Goal: Transaction & Acquisition: Purchase product/service

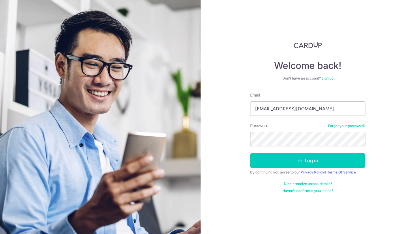
type input "[EMAIL_ADDRESS][DOMAIN_NAME]"
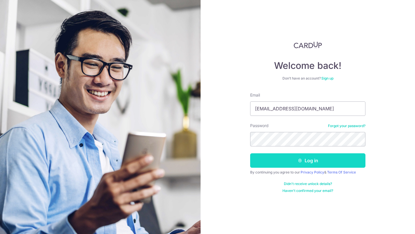
click at [337, 162] on button "Log in" at bounding box center [307, 160] width 115 height 14
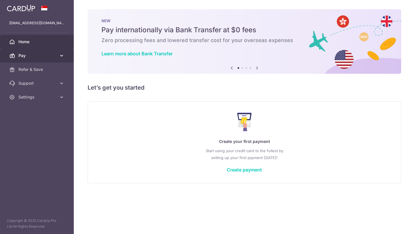
click at [39, 54] on span "Pay" at bounding box center [37, 56] width 38 height 6
click at [34, 58] on span "Pay" at bounding box center [37, 56] width 38 height 6
click at [27, 53] on span "Pay" at bounding box center [37, 56] width 38 height 6
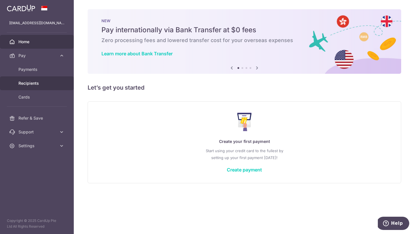
click at [40, 80] on link "Recipients" at bounding box center [37, 83] width 74 height 14
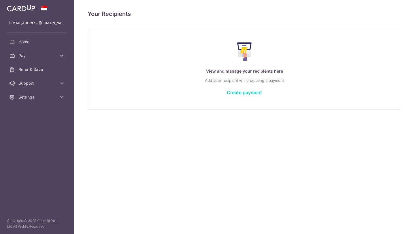
click at [240, 94] on link "Create payment" at bounding box center [244, 93] width 35 height 6
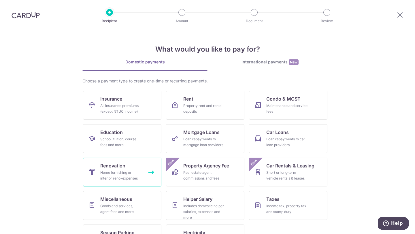
click at [122, 172] on div "Home furnishing or interior reno-expenses" at bounding box center [120, 176] width 41 height 12
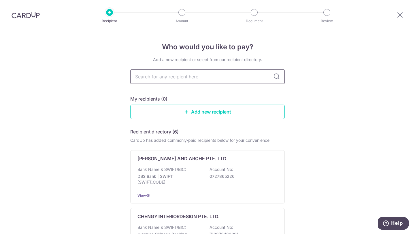
click at [216, 84] on input "text" at bounding box center [207, 76] width 154 height 14
type input "The Alchemist"
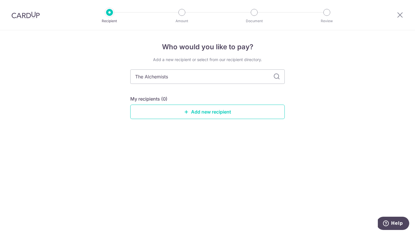
type input "The Alchemists"
type input "The Alchemists Concept"
type input "The Alchemists Concept PL"
click at [281, 74] on input "The Alchemists Concept PL" at bounding box center [207, 76] width 154 height 14
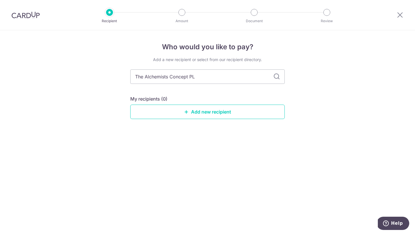
drag, startPoint x: 212, startPoint y: 79, endPoint x: 77, endPoint y: 72, distance: 134.7
click at [77, 72] on div "Who would you like to pay? Add a new recipient or select from our recipient dir…" at bounding box center [207, 132] width 415 height 204
click at [275, 76] on icon at bounding box center [276, 76] width 7 height 7
click at [232, 116] on link "Add new recipient" at bounding box center [207, 112] width 154 height 14
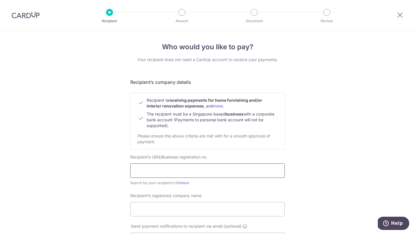
click at [200, 173] on input "text" at bounding box center [207, 170] width 154 height 14
paste input "The Alchemists Concept PL"
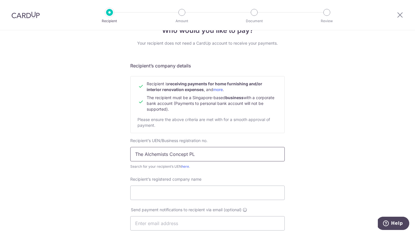
scroll to position [17, 0]
type input "The Alchemists Concept PL"
click at [226, 194] on input "Recipient’s registered company name" at bounding box center [207, 192] width 154 height 14
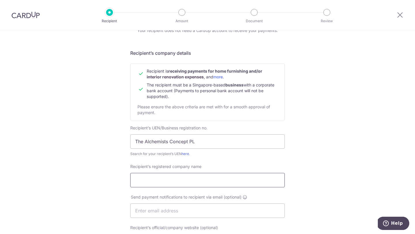
scroll to position [30, 0]
click at [186, 153] on link "here" at bounding box center [185, 153] width 7 height 4
drag, startPoint x: 204, startPoint y: 141, endPoint x: 46, endPoint y: 134, distance: 158.1
click at [46, 134] on div "Who would you like to pay? Your recipient does not need a CardUp account to rec…" at bounding box center [207, 217] width 415 height 433
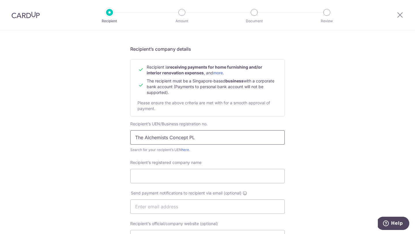
scroll to position [31, 0]
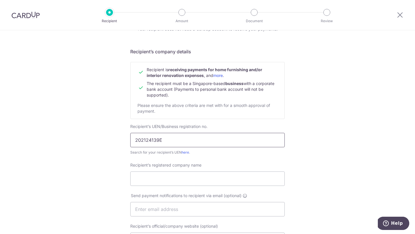
type input "202124139E"
click at [274, 176] on input "Recipient’s registered company name" at bounding box center [207, 178] width 154 height 14
paste input "The Alchemists Concept PL"
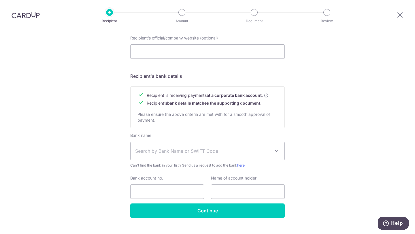
scroll to position [220, 0]
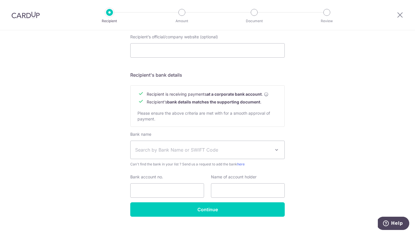
type input "The Alchemists Concept PL"
click at [231, 146] on span "Search by Bank Name or SWIFT Code" at bounding box center [208, 150] width 154 height 18
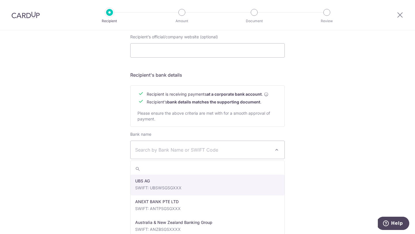
click at [347, 142] on div "Who would you like to pay? Your recipient does not need a CardUp account to rec…" at bounding box center [207, 26] width 415 height 433
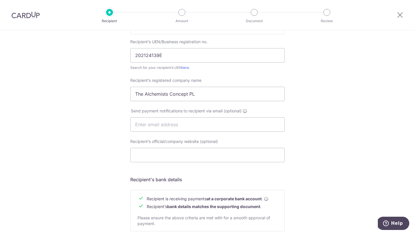
scroll to position [115, 0]
click at [266, 157] on input "Recipient’s official/company website (optional)" at bounding box center [207, 155] width 154 height 14
click at [276, 110] on div "Send payment notifications to recipient via email (optional)" at bounding box center [207, 120] width 154 height 24
click at [279, 125] on input "text" at bounding box center [207, 125] width 154 height 14
click at [347, 137] on div "Who would you like to pay? Your recipient does not need a CardUp account to rec…" at bounding box center [207, 131] width 415 height 433
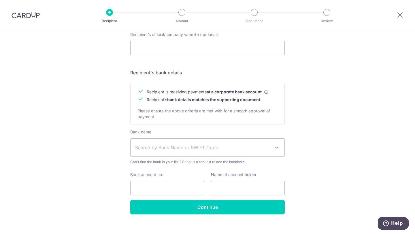
scroll to position [230, 0]
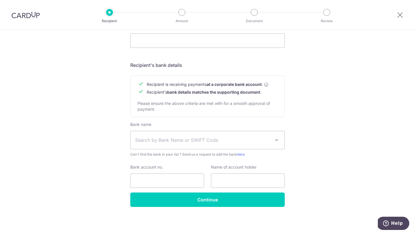
click at [252, 146] on span "Search by Bank Name or SWIFT Code" at bounding box center [208, 140] width 154 height 18
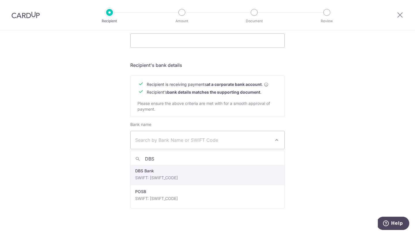
type input "DBS"
select select "6"
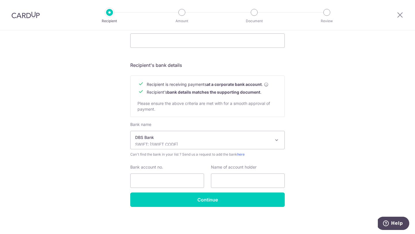
click at [326, 170] on div "Who would you like to pay? Your recipient does not need a CardUp account to rec…" at bounding box center [207, 17] width 415 height 433
click at [154, 182] on input "Bank account no." at bounding box center [167, 180] width 74 height 14
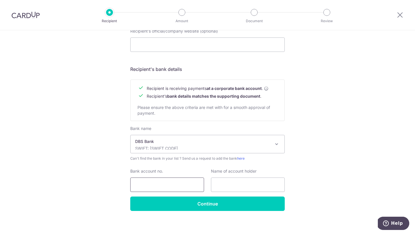
scroll to position [229, 0]
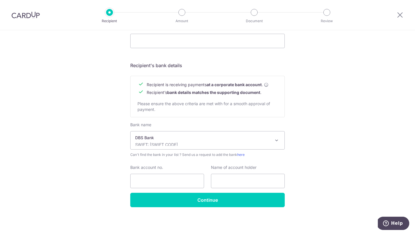
click at [222, 149] on span "DBS Bank SWIFT: DBSSSGSGXXX" at bounding box center [208, 140] width 154 height 18
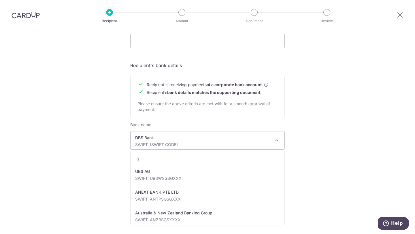
scroll to position [436, 0]
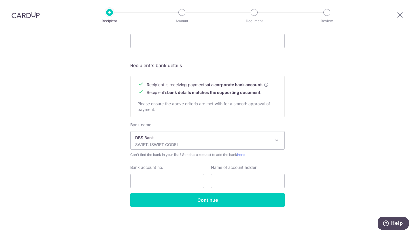
click at [326, 160] on div "Who would you like to pay? Your recipient does not need a CardUp account to rec…" at bounding box center [207, 17] width 415 height 433
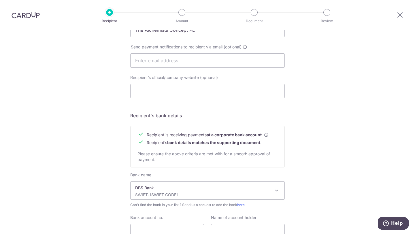
scroll to position [230, 0]
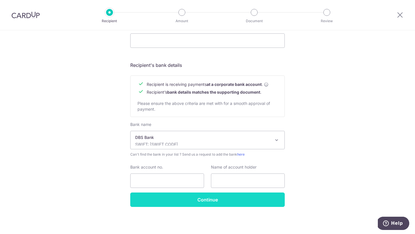
click at [222, 201] on input "Continue" at bounding box center [207, 199] width 154 height 14
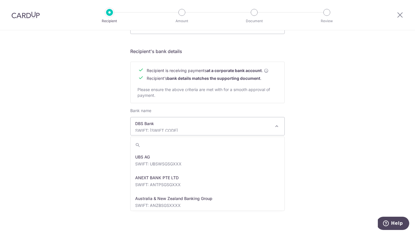
click at [231, 128] on p "SWIFT: DBSSSGSGXXX" at bounding box center [202, 131] width 135 height 6
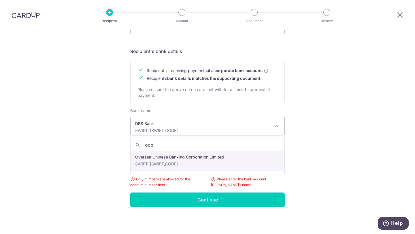
type input "ocbc"
select select "12"
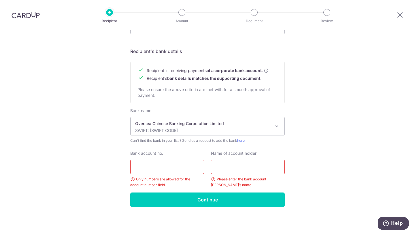
click at [192, 167] on input "Bank account no." at bounding box center [167, 167] width 74 height 14
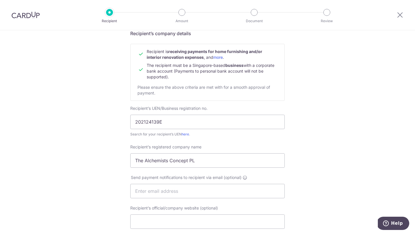
scroll to position [54, 0]
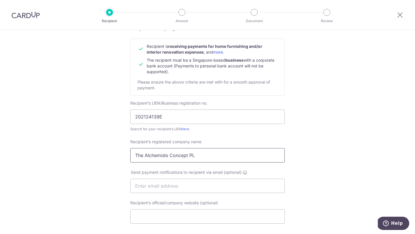
click at [202, 158] on input "The Alchemists Concept PL" at bounding box center [207, 155] width 154 height 14
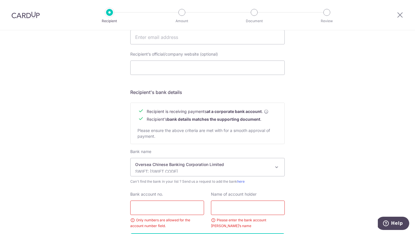
scroll to position [207, 0]
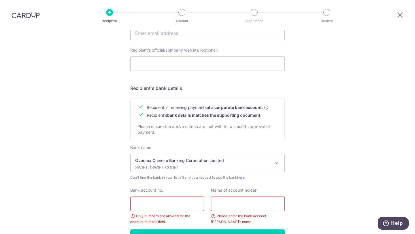
type input "The Alchemists Concept Pte. Ltd."
click at [187, 195] on div "Bank account no. Only numbers are allowed for the account number field." at bounding box center [167, 205] width 74 height 37
click at [184, 208] on input "Bank account no." at bounding box center [167, 204] width 74 height 14
type input "601564313001"
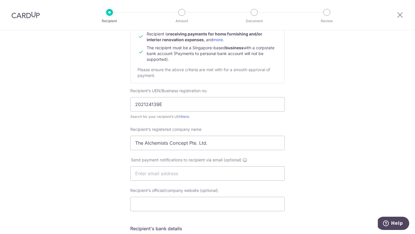
scroll to position [90, 0]
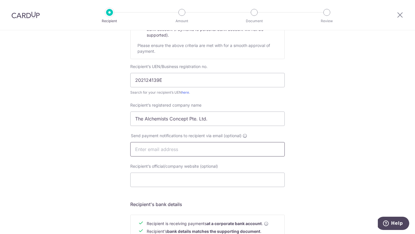
type input "The Alchemists Concept Pte. Ltd."
click at [204, 150] on input "text" at bounding box center [207, 149] width 154 height 14
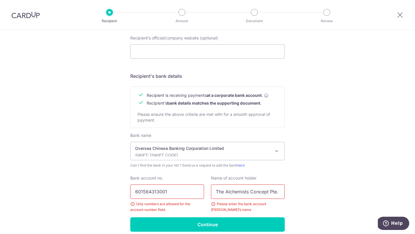
scroll to position [221, 0]
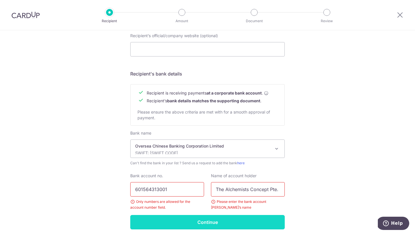
click at [206, 223] on input "Continue" at bounding box center [207, 222] width 154 height 14
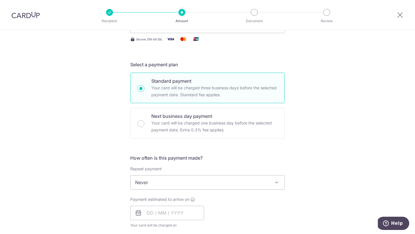
scroll to position [95, 0]
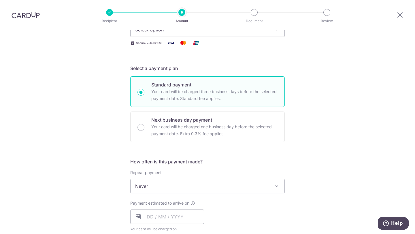
type input "500.00"
click at [275, 188] on span at bounding box center [276, 186] width 7 height 7
click at [282, 191] on span "Never" at bounding box center [208, 186] width 154 height 14
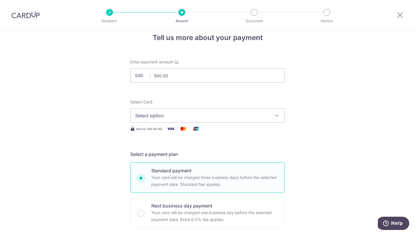
scroll to position [6, 0]
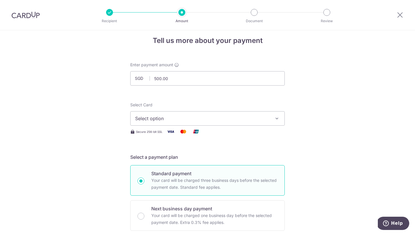
click at [276, 118] on icon "button" at bounding box center [277, 119] width 6 height 6
click at [275, 140] on ul "Add credit card" at bounding box center [207, 135] width 154 height 16
click at [266, 116] on span "Select option" at bounding box center [202, 118] width 134 height 7
click at [267, 134] on span "Add credit card" at bounding box center [213, 135] width 134 height 6
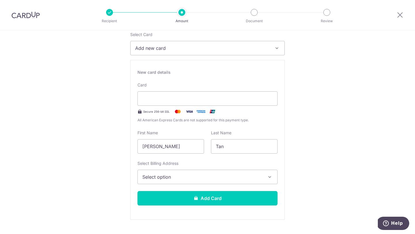
scroll to position [79, 0]
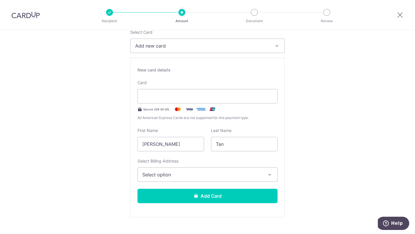
click at [211, 163] on div "Select Billing Address Select option Add Billing Address" at bounding box center [207, 170] width 140 height 24
click at [208, 180] on button "Select option" at bounding box center [207, 174] width 140 height 14
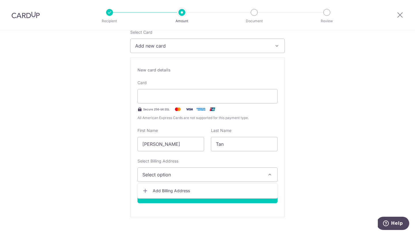
click at [189, 194] on link "Add Billing Address" at bounding box center [207, 191] width 139 height 10
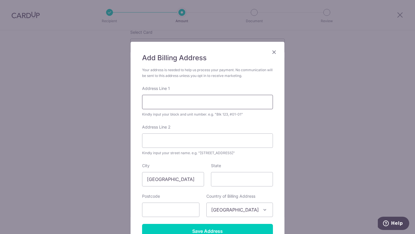
click at [180, 105] on input "Address Line 1" at bounding box center [207, 102] width 131 height 14
type input "775 Ang Mo Kio Avenue 2"
click at [233, 179] on input "State" at bounding box center [242, 179] width 62 height 14
type input "[GEOGRAPHIC_DATA]"
click at [176, 216] on input "text" at bounding box center [170, 210] width 57 height 14
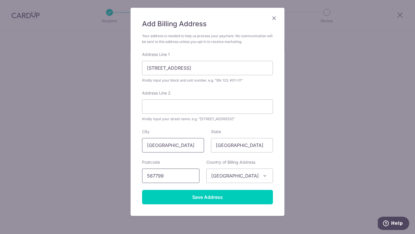
scroll to position [37, 0]
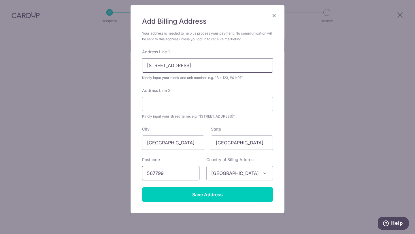
type input "567799"
drag, startPoint x: 208, startPoint y: 65, endPoint x: 155, endPoint y: 65, distance: 52.7
click at [155, 65] on input "775 Ang Mo Kio Avenue 2" at bounding box center [207, 65] width 131 height 14
type input "775"
click at [167, 112] on div "Address Line 2 Kindly input your street name. e.g. "Hougang Street 10"" at bounding box center [207, 104] width 131 height 32
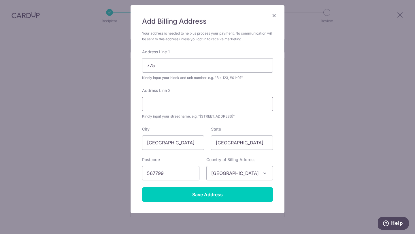
click at [171, 107] on input "Address Line 2" at bounding box center [207, 104] width 131 height 14
paste input "Ang Mo Kio Avenue 2"
click at [148, 104] on input "Ang Mo Kio Avenue 2" at bounding box center [207, 104] width 131 height 14
type input "Ang Mo Kio Avenue 2"
click at [222, 66] on input "775" at bounding box center [207, 65] width 131 height 14
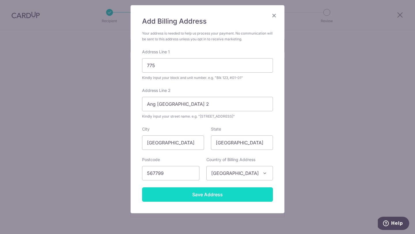
click at [204, 198] on input "Save Address" at bounding box center [207, 194] width 131 height 14
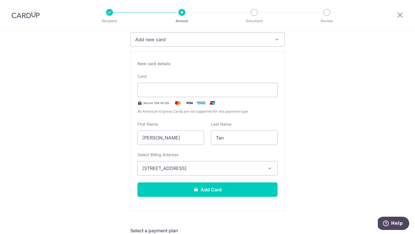
scroll to position [104, 0]
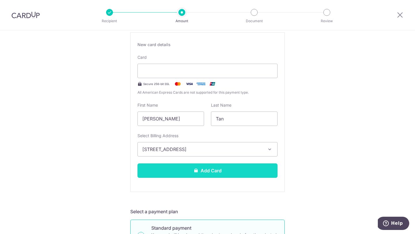
click at [188, 172] on button "Add Card" at bounding box center [207, 170] width 140 height 14
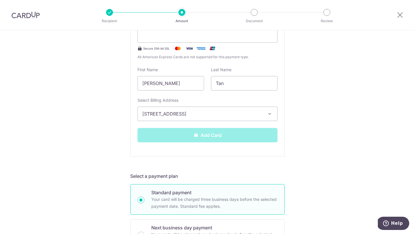
scroll to position [141, 0]
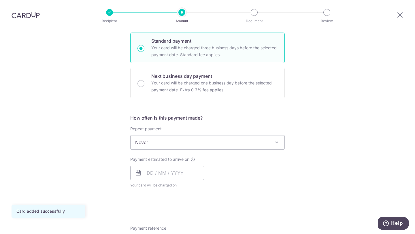
click at [316, 154] on div "Tell us more about your payment Enter payment amount SGD 500.00 500.00 Card add…" at bounding box center [207, 171] width 415 height 560
click at [181, 173] on input "text" at bounding box center [167, 173] width 74 height 14
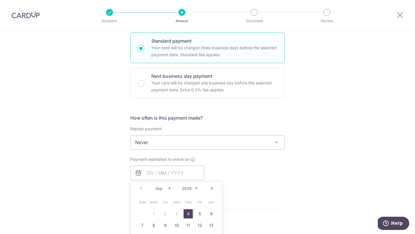
click at [222, 175] on div "Payment estimated to arrive on Prev Next Sep Oct Nov Dec 2025 2026 2027 2028 20…" at bounding box center [207, 172] width 161 height 32
click at [169, 174] on input "text" at bounding box center [167, 173] width 74 height 14
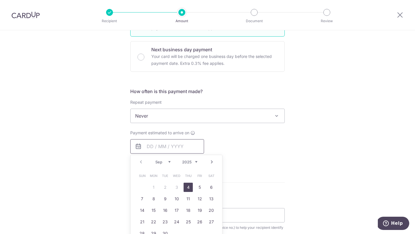
scroll to position [167, 0]
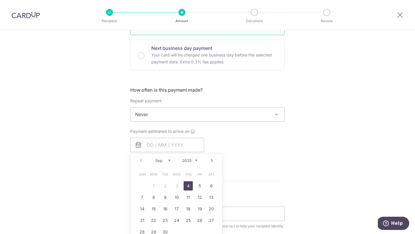
click at [143, 161] on div "Prev Next Sep Oct Nov Dec 2025 2026 2027 2028 2029 2030 2031 2032 2033 2034 2035" at bounding box center [177, 161] width 92 height 14
click at [248, 167] on form "Enter payment amount SGD 500.00 500.00 Card added successfully Select Card ****…" at bounding box center [207, 148] width 154 height 495
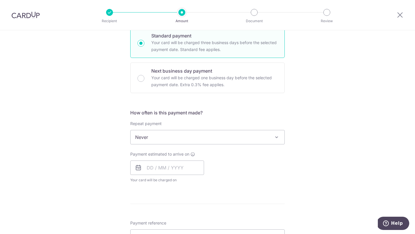
scroll to position [137, 0]
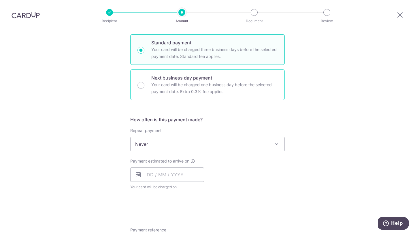
click at [144, 85] on div "Next business day payment Your card will be charged one business day before the…" at bounding box center [207, 84] width 154 height 31
radio input "false"
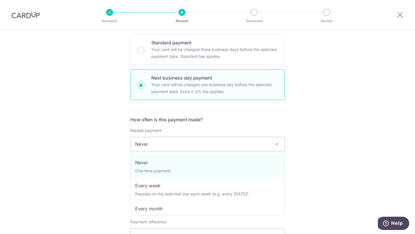
click at [177, 147] on span "Never" at bounding box center [208, 144] width 154 height 14
click at [225, 144] on span "Never" at bounding box center [208, 144] width 154 height 14
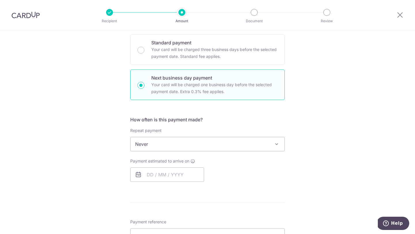
click at [177, 85] on p "Your card will be charged one business day before the selected payment date. Ex…" at bounding box center [214, 88] width 126 height 14
click at [144, 85] on input "Next business day payment Your card will be charged one business day before the…" at bounding box center [140, 85] width 7 height 7
radio input "true"
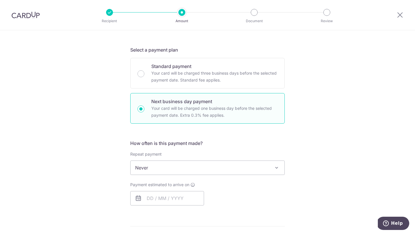
scroll to position [114, 0]
click at [164, 195] on input "text" at bounding box center [167, 198] width 74 height 14
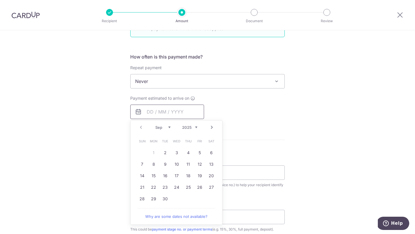
scroll to position [200, 0]
click at [165, 150] on link "2" at bounding box center [165, 152] width 9 height 9
type input "02/09/2025"
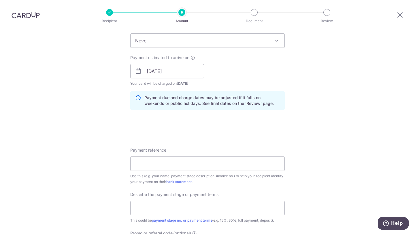
scroll to position [242, 0]
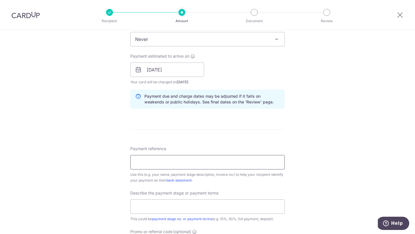
click at [186, 164] on input "Payment reference" at bounding box center [207, 162] width 154 height 14
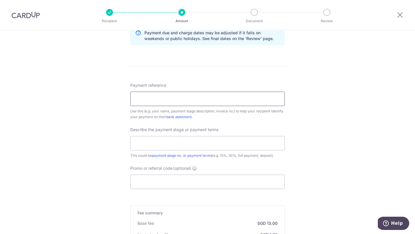
scroll to position [312, 0]
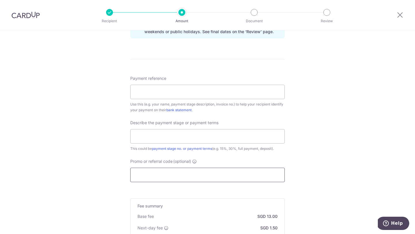
click at [185, 169] on input "Promo or referral code (optional)" at bounding box center [207, 175] width 154 height 14
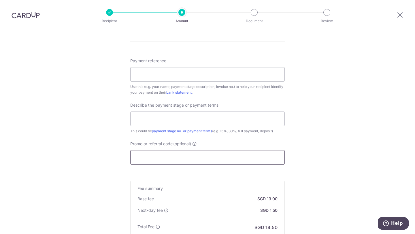
scroll to position [331, 0]
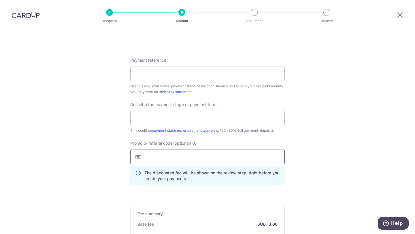
type input "R"
type input "3HOME25R"
click at [348, 177] on div "Tell us more about your payment Enter payment amount SGD 500.00 500.00 Card add…" at bounding box center [207, 18] width 415 height 637
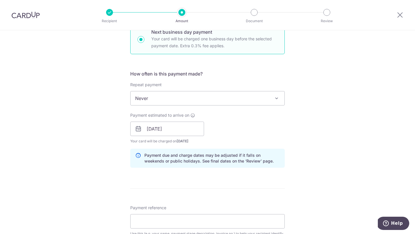
scroll to position [184, 0]
click at [399, 17] on icon at bounding box center [400, 14] width 7 height 7
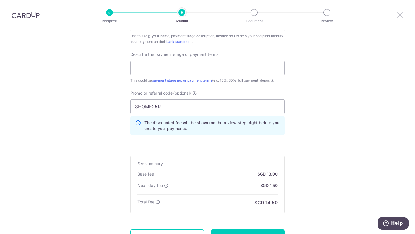
scroll to position [434, 0]
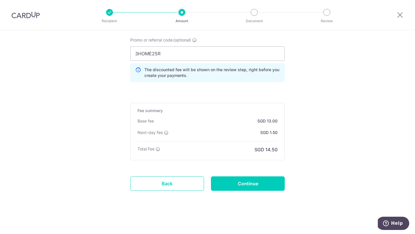
click at [156, 187] on link "Back" at bounding box center [167, 183] width 74 height 14
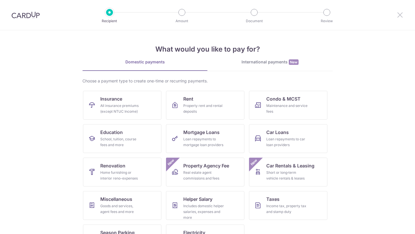
click at [399, 16] on icon at bounding box center [400, 14] width 7 height 7
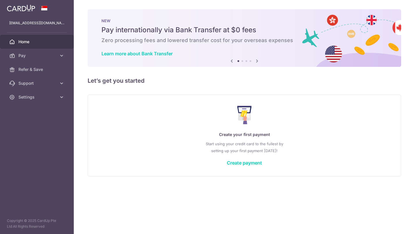
click at [61, 105] on aside "danieltan326@gmail.com Home Pay Payments Recipients Cards Refer & Save Support …" at bounding box center [37, 117] width 74 height 234
click at [61, 99] on icon at bounding box center [62, 97] width 6 height 6
click at [102, 126] on div "Create your first payment Start using your credit card to the fullest by settin…" at bounding box center [244, 135] width 299 height 68
click at [29, 131] on link "Logout" at bounding box center [37, 125] width 74 height 14
